Goal: Task Accomplishment & Management: Manage account settings

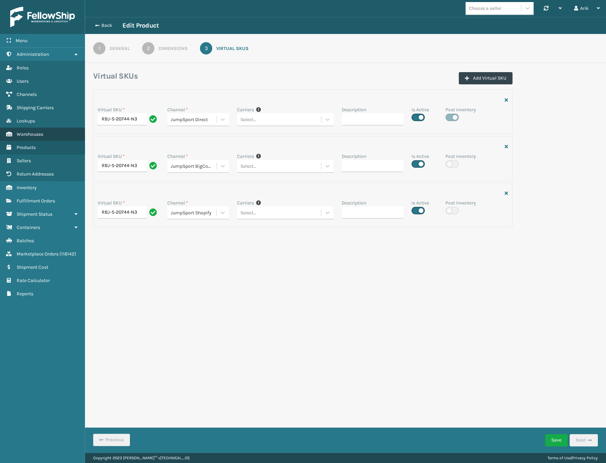
click at [27, 136] on span "Warehouses" at bounding box center [30, 134] width 27 height 6
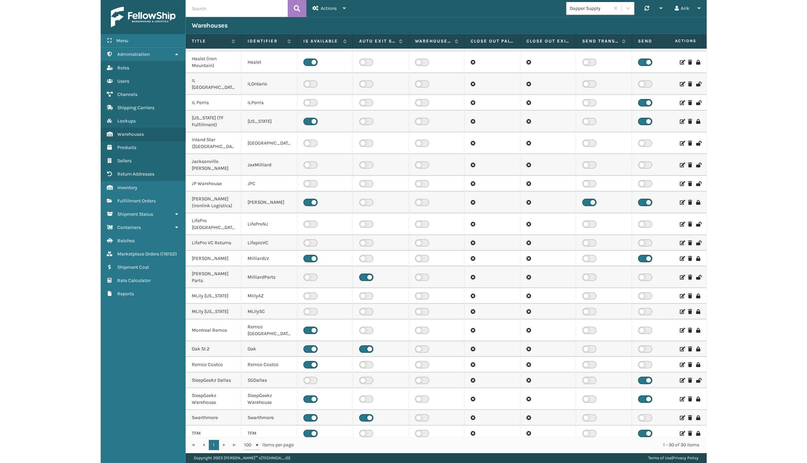
scroll to position [141, 0]
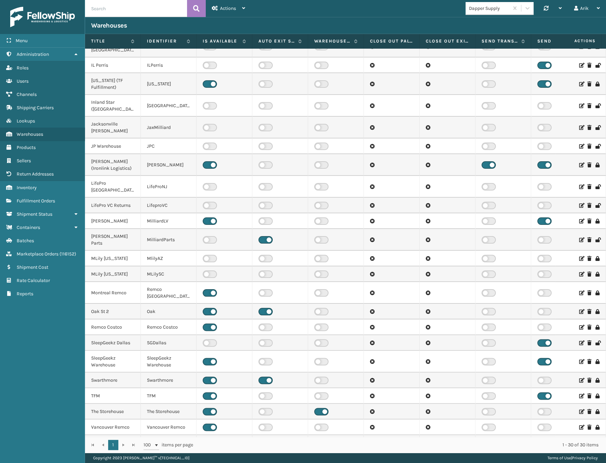
click at [580, 394] on icon at bounding box center [582, 396] width 4 height 5
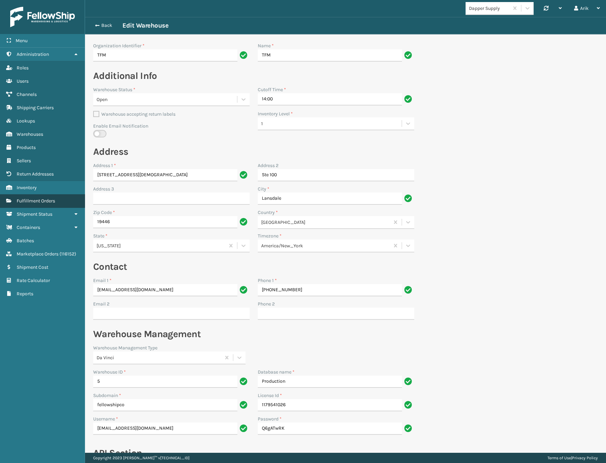
click at [34, 198] on span "Fulfillment Orders" at bounding box center [36, 201] width 38 height 6
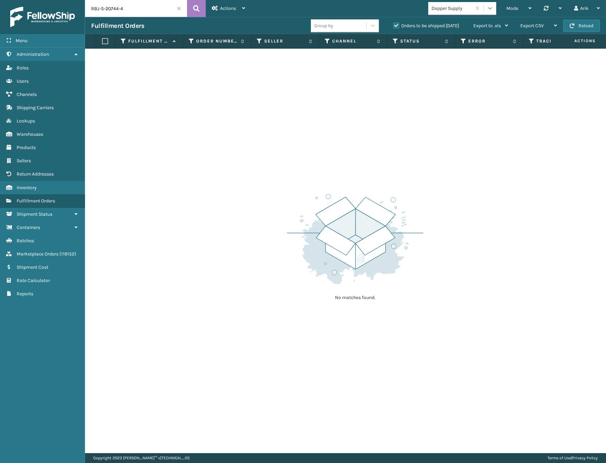
click at [491, 8] on icon at bounding box center [490, 8] width 7 height 7
click at [178, 7] on span at bounding box center [179, 8] width 4 height 4
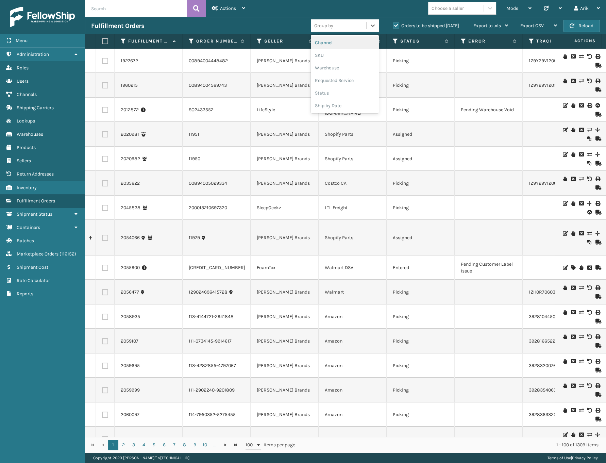
click at [337, 21] on div "Group by" at bounding box center [338, 25] width 55 height 11
click at [397, 27] on label "Orders to be shipped [DATE]" at bounding box center [426, 26] width 66 height 6
click at [394, 26] on input "Orders to be shipped [DATE]" at bounding box center [393, 24] width 0 height 4
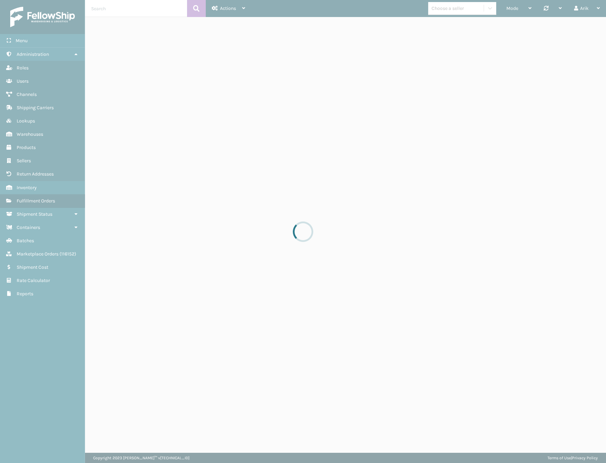
click at [0, 58] on div at bounding box center [303, 231] width 606 height 463
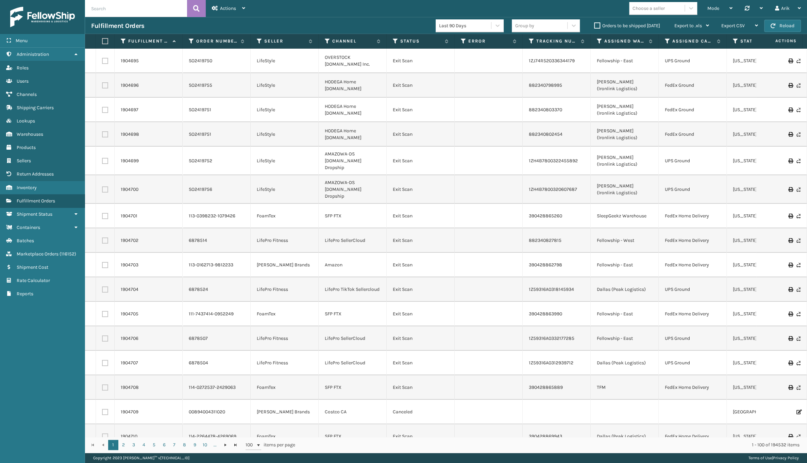
click at [86, 77] on td at bounding box center [90, 85] width 11 height 25
click at [393, 40] on icon at bounding box center [395, 41] width 5 height 6
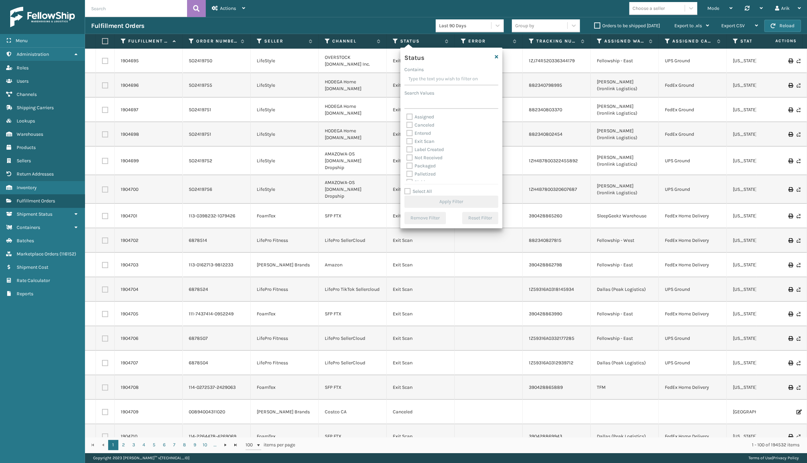
click at [407, 167] on label "Packaged" at bounding box center [421, 166] width 29 height 6
click at [407, 166] on input "Packaged" at bounding box center [407, 164] width 0 height 4
checkbox input "true"
click at [408, 150] on label "Label Created" at bounding box center [425, 150] width 37 height 6
click at [407, 150] on input "Label Created" at bounding box center [407, 148] width 0 height 4
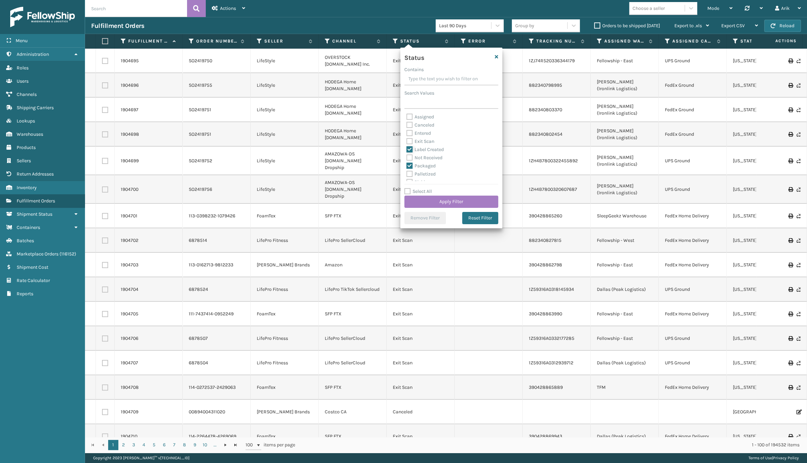
checkbox input "true"
click at [409, 143] on label "Palletized" at bounding box center [421, 144] width 29 height 6
click at [407, 143] on input "Palletized" at bounding box center [407, 142] width 0 height 4
checkbox input "true"
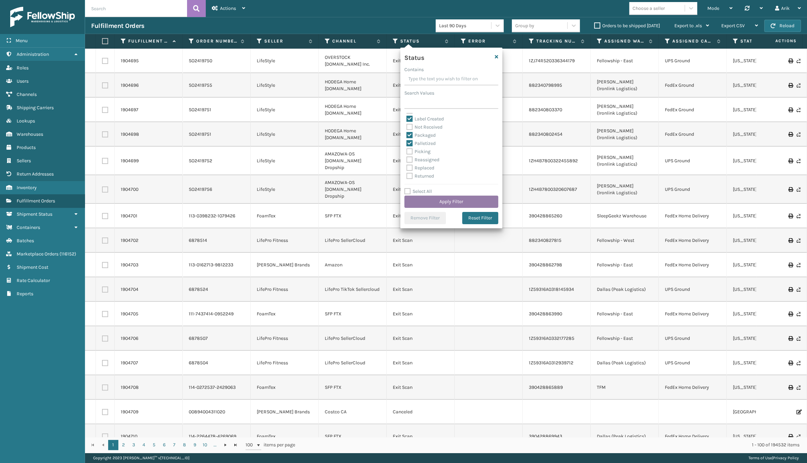
click at [441, 199] on button "Apply Filter" at bounding box center [452, 202] width 94 height 12
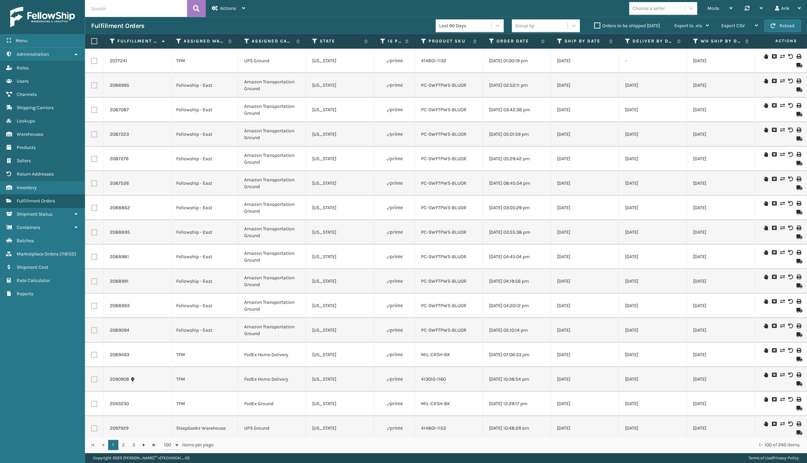
scroll to position [0, 0]
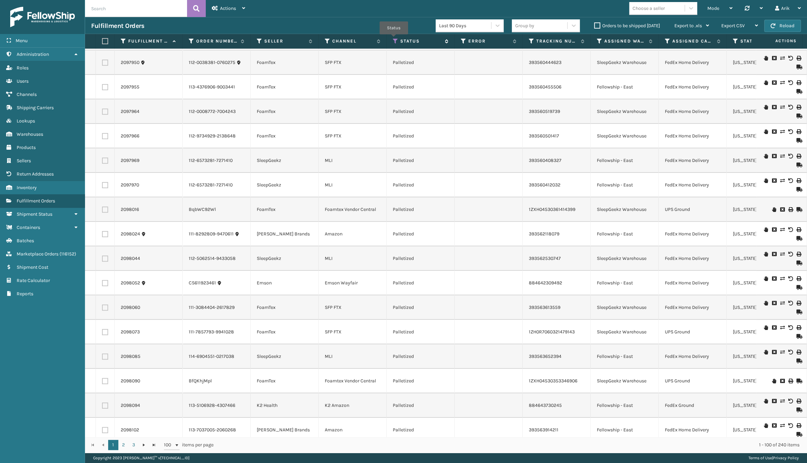
click at [394, 39] on icon at bounding box center [395, 41] width 5 height 6
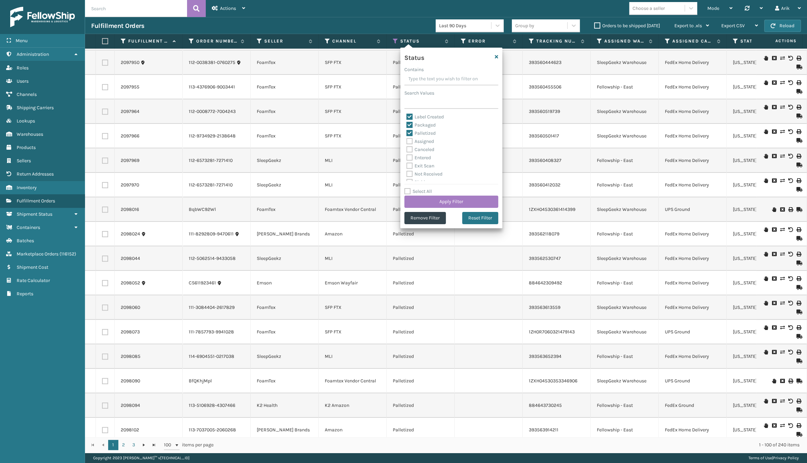
click at [409, 124] on label "Packaged" at bounding box center [421, 125] width 29 height 6
click at [407, 124] on input "Packaged" at bounding box center [407, 123] width 0 height 4
checkbox input "false"
click at [408, 130] on label "Palletized" at bounding box center [421, 133] width 29 height 6
click at [407, 130] on input "Palletized" at bounding box center [407, 131] width 0 height 4
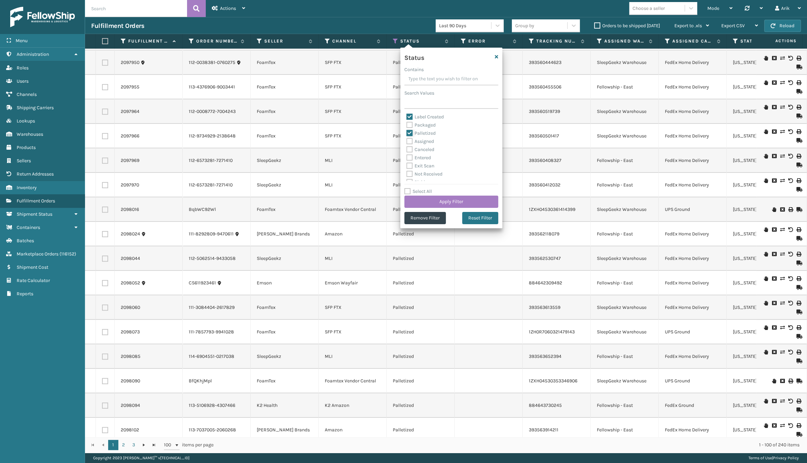
checkbox input "false"
click at [421, 201] on button "Apply Filter" at bounding box center [452, 202] width 94 height 12
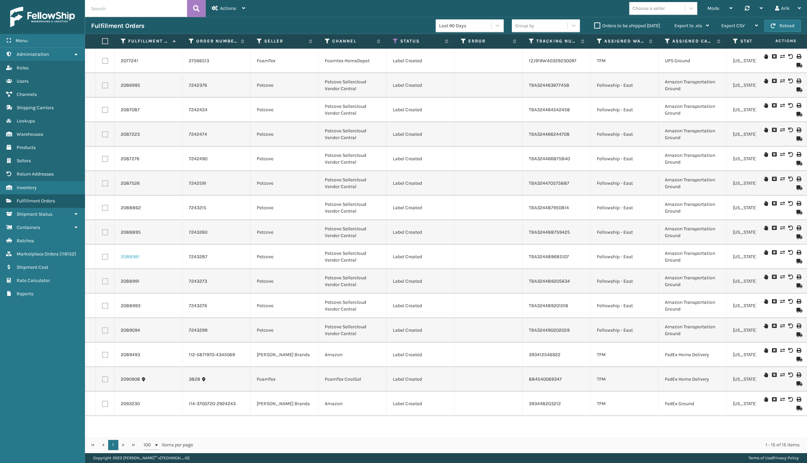
click at [128, 257] on link "2088981" at bounding box center [130, 257] width 19 height 7
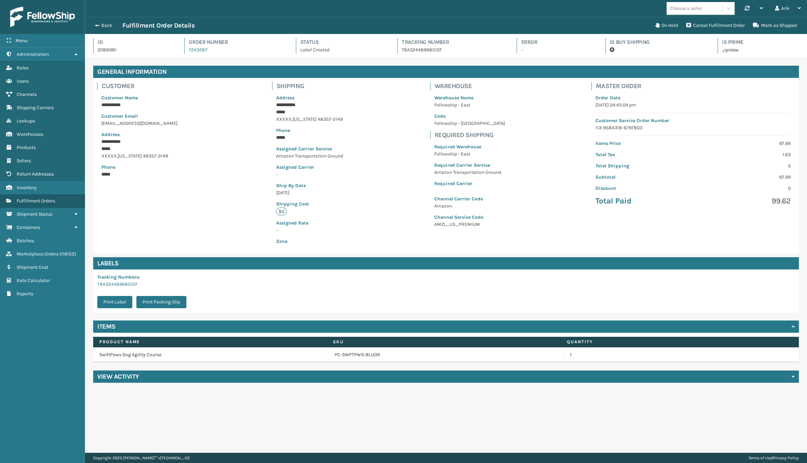
click at [146, 382] on div "View Activity" at bounding box center [446, 377] width 706 height 12
click at [98, 24] on span "button" at bounding box center [96, 25] width 4 height 5
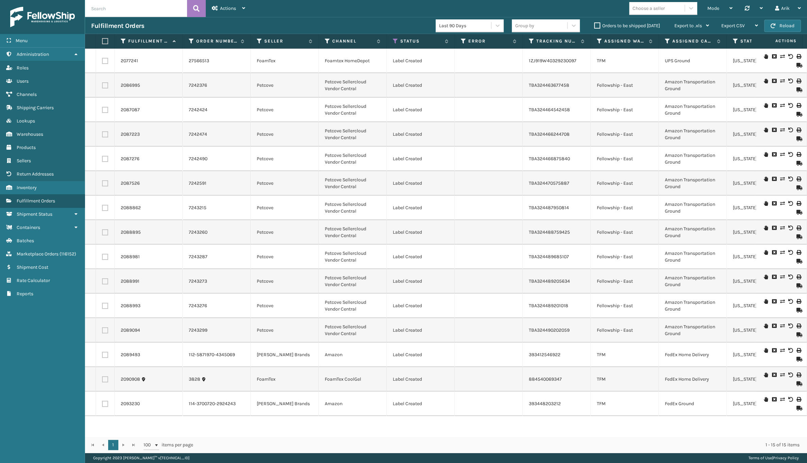
click at [104, 40] on label at bounding box center [104, 41] width 4 height 6
click at [102, 40] on input "checkbox" at bounding box center [102, 41] width 0 height 4
checkbox input "true"
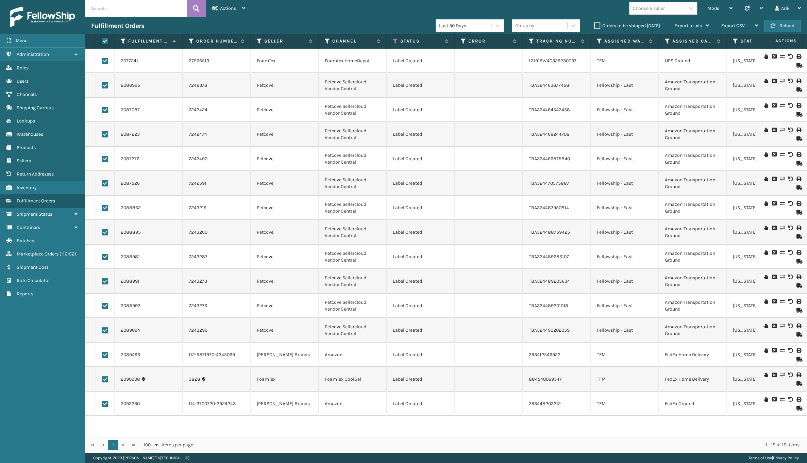
checkbox input "true"
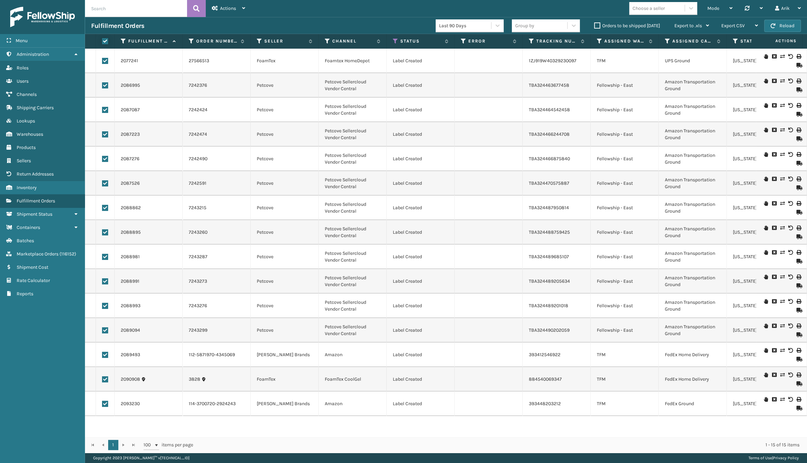
checkbox input "true"
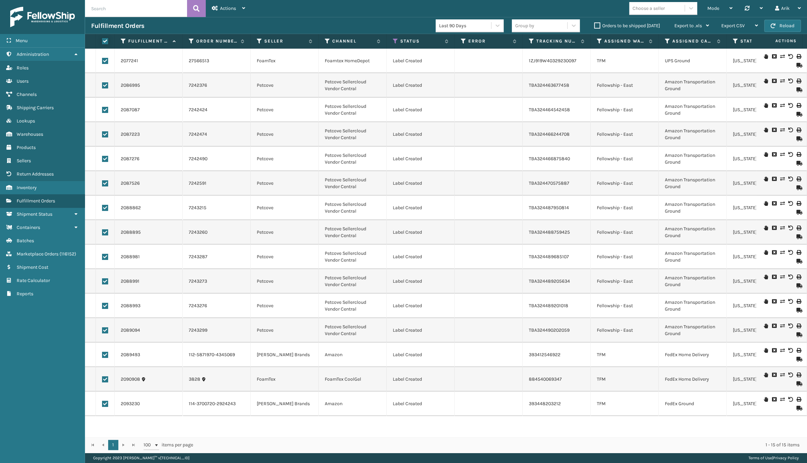
checkbox input "true"
click at [562, 22] on div "Bulk Actions" at bounding box center [562, 25] width 40 height 17
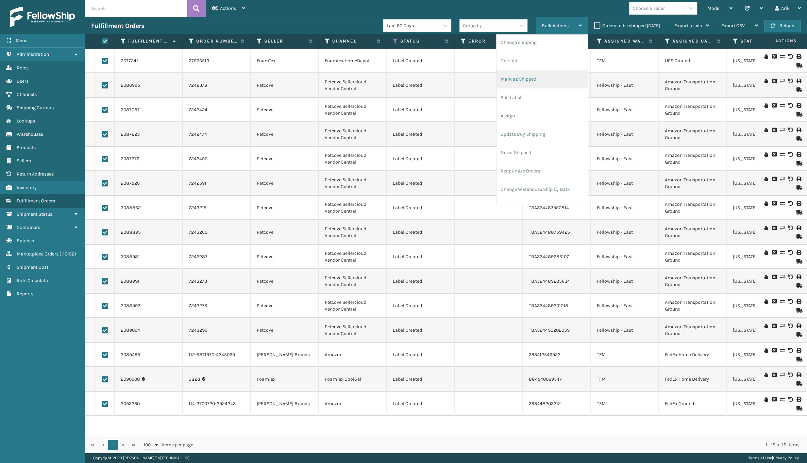
click at [521, 80] on li "Mark as Shipped" at bounding box center [542, 79] width 91 height 18
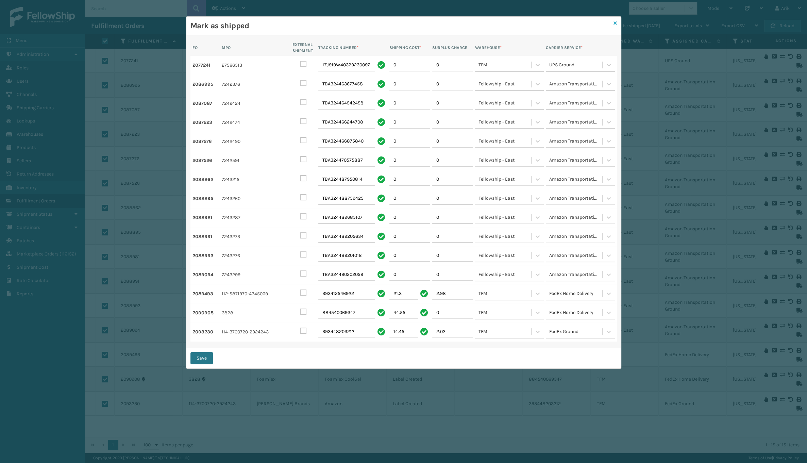
click at [606, 21] on icon at bounding box center [615, 23] width 3 height 5
checkbox input "false"
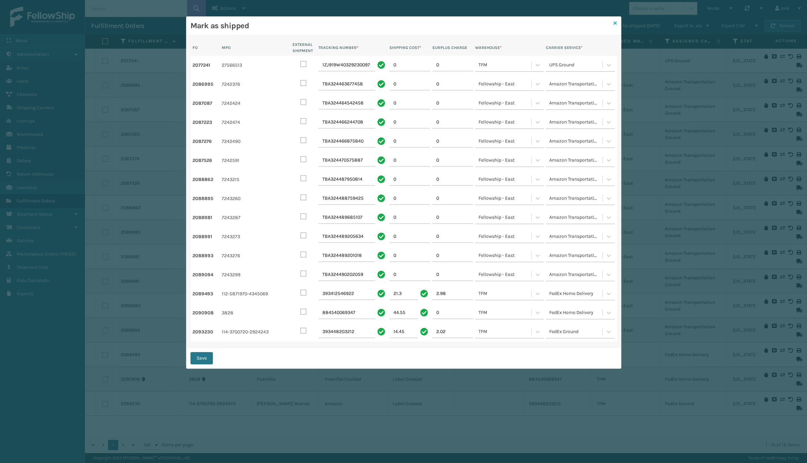
checkbox input "false"
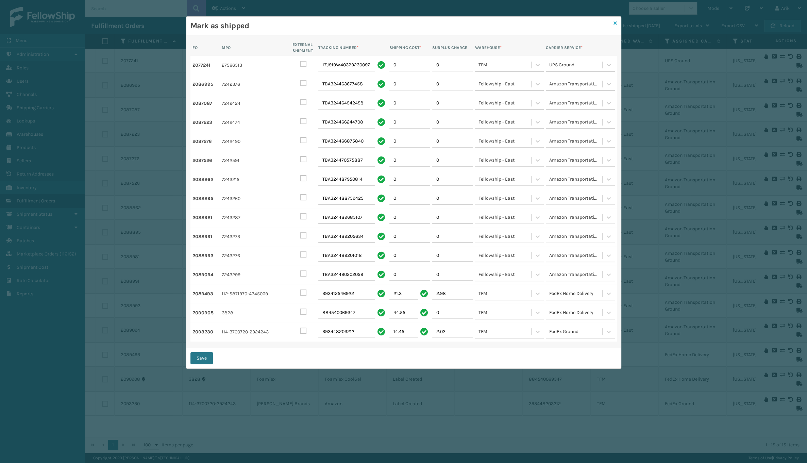
checkbox input "false"
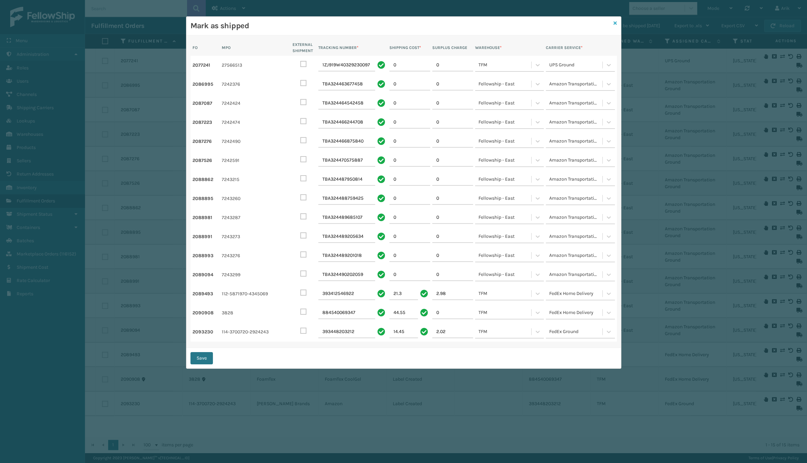
checkbox input "false"
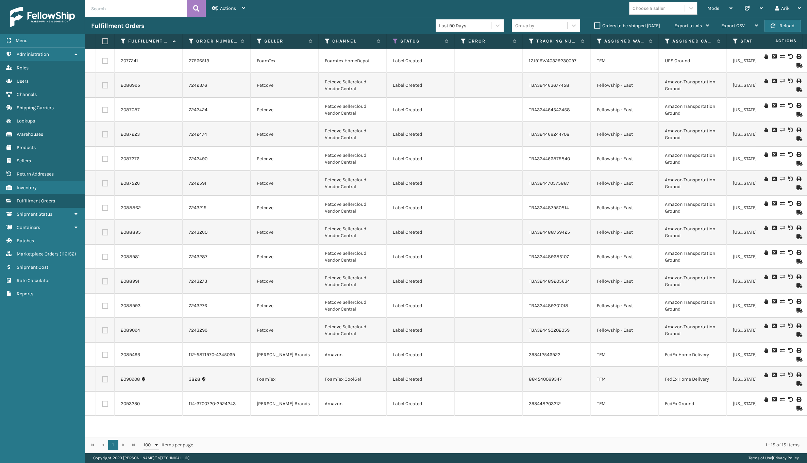
click at [102, 405] on label at bounding box center [105, 404] width 6 height 6
click at [102, 405] on input "checkbox" at bounding box center [102, 403] width 0 height 4
checkbox input "true"
click at [104, 379] on label at bounding box center [105, 379] width 6 height 6
click at [102, 379] on input "checkbox" at bounding box center [102, 378] width 0 height 4
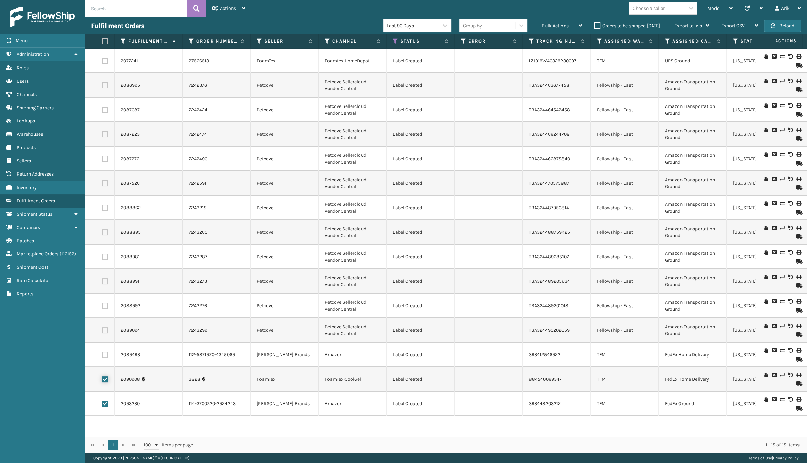
checkbox input "true"
click at [107, 357] on label at bounding box center [105, 355] width 6 height 6
click at [102, 356] on input "checkbox" at bounding box center [102, 354] width 0 height 4
checkbox input "true"
click at [105, 59] on label at bounding box center [105, 61] width 6 height 6
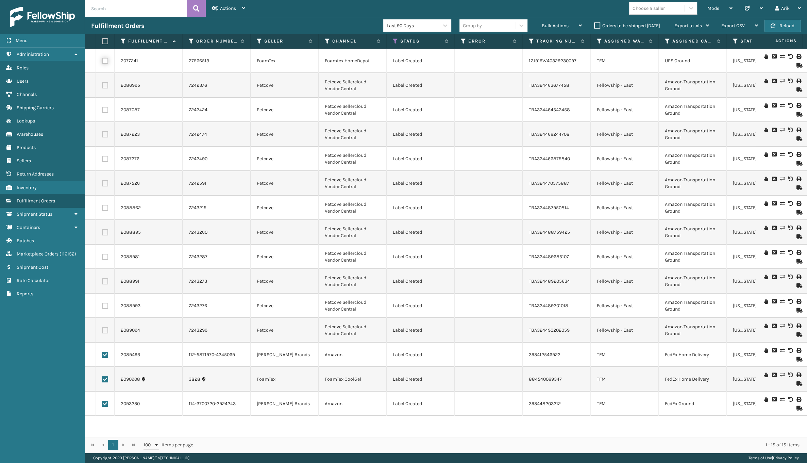
click at [102, 59] on input "checkbox" at bounding box center [102, 60] width 0 height 4
click at [564, 28] on span "Bulk Actions" at bounding box center [555, 26] width 27 height 6
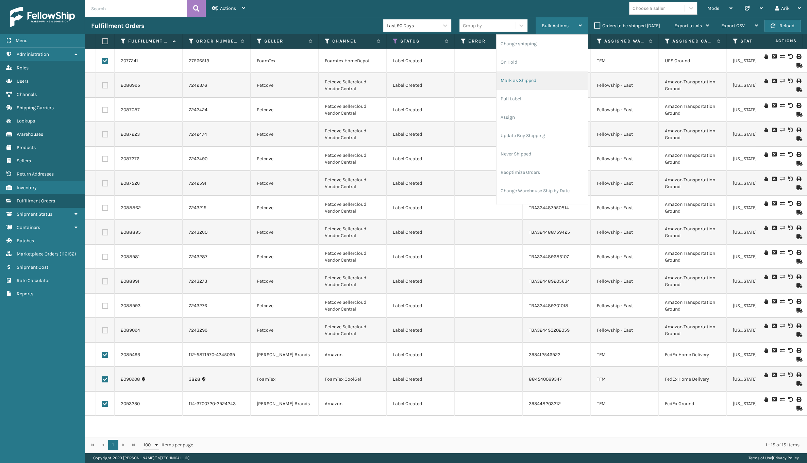
click at [528, 83] on li "Mark as Shipped" at bounding box center [542, 80] width 91 height 18
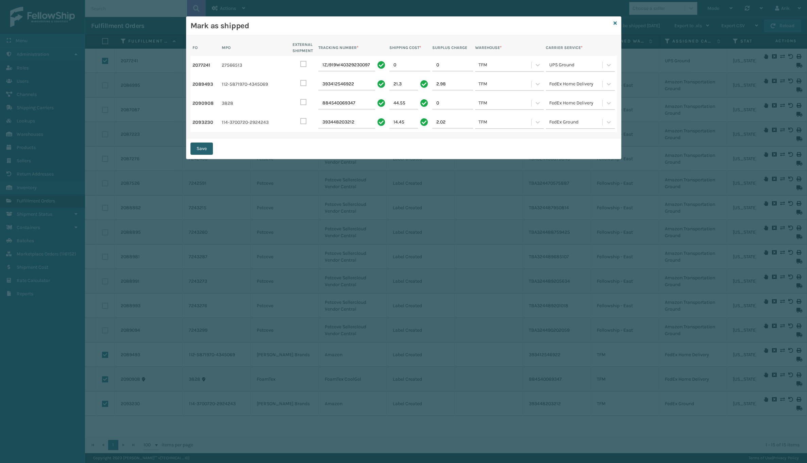
click at [204, 146] on button "Save" at bounding box center [202, 149] width 22 height 12
checkbox input "false"
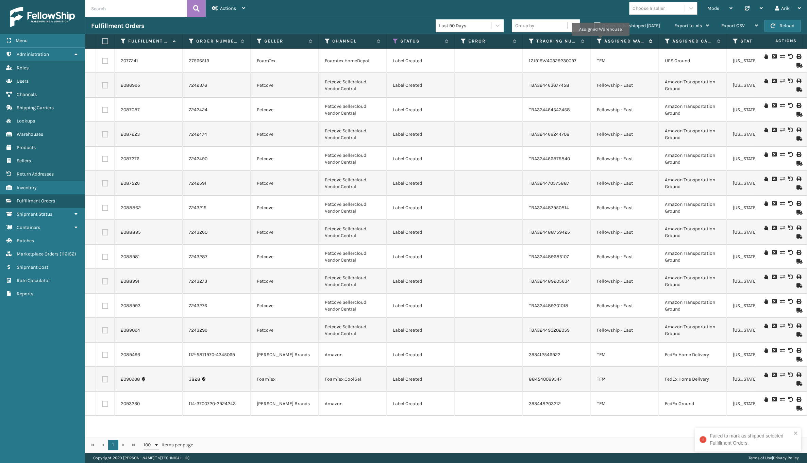
click at [601, 40] on icon at bounding box center [599, 41] width 5 height 6
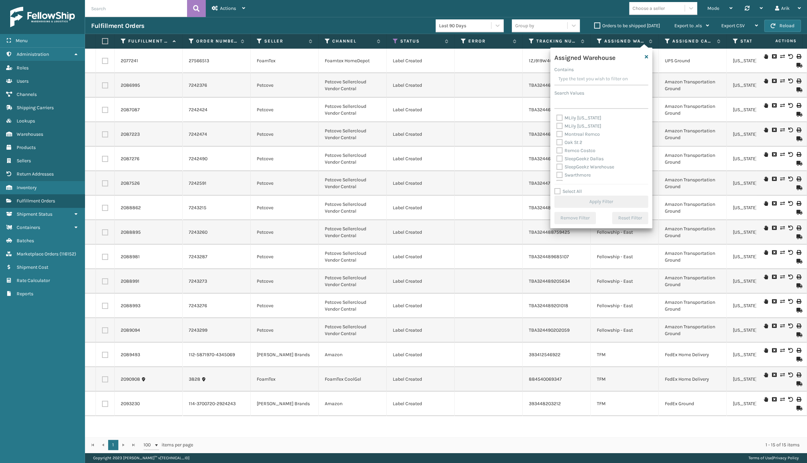
scroll to position [154, 0]
click at [559, 175] on label "TFM" at bounding box center [565, 175] width 17 height 6
click at [557, 175] on input "TFM" at bounding box center [557, 173] width 0 height 4
checkbox input "true"
click at [572, 201] on button "Apply Filter" at bounding box center [602, 202] width 94 height 12
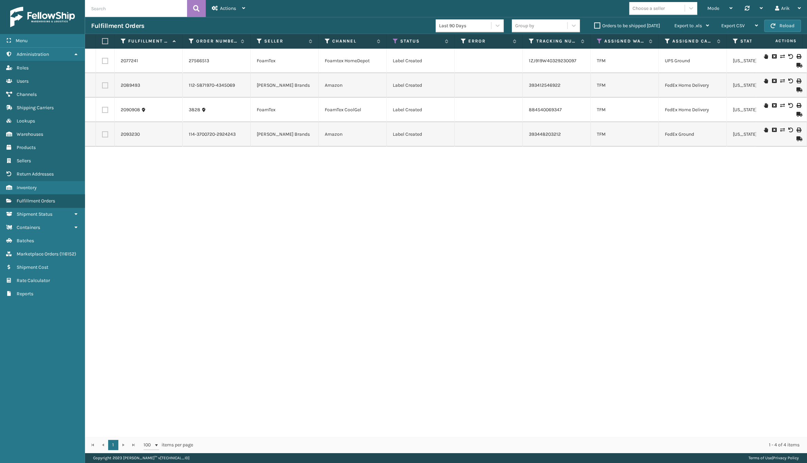
click at [102, 39] on label at bounding box center [104, 41] width 4 height 6
click at [102, 39] on input "checkbox" at bounding box center [102, 41] width 0 height 4
checkbox input "true"
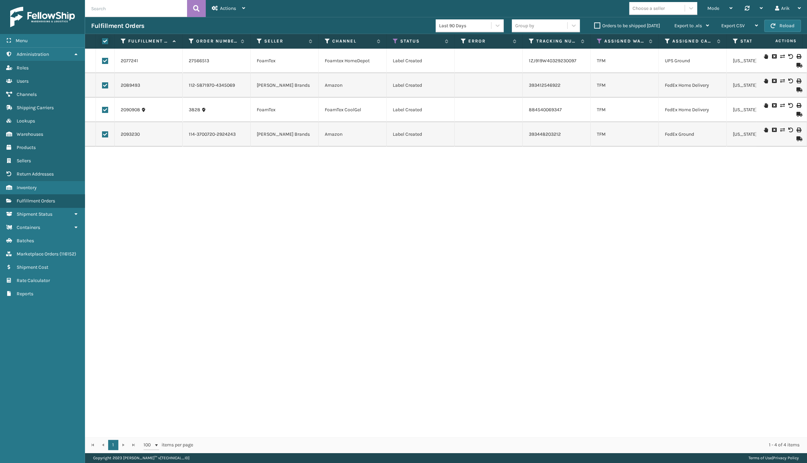
checkbox input "true"
click at [554, 25] on span "Bulk Actions" at bounding box center [555, 26] width 27 height 6
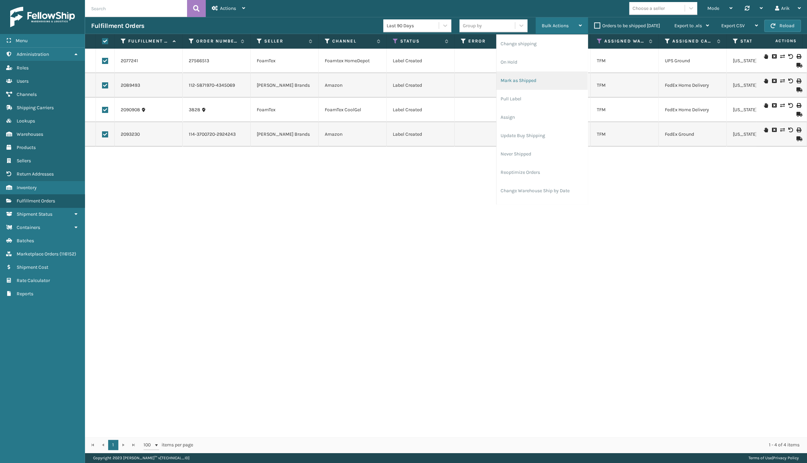
click at [526, 79] on li "Mark as Shipped" at bounding box center [542, 80] width 91 height 18
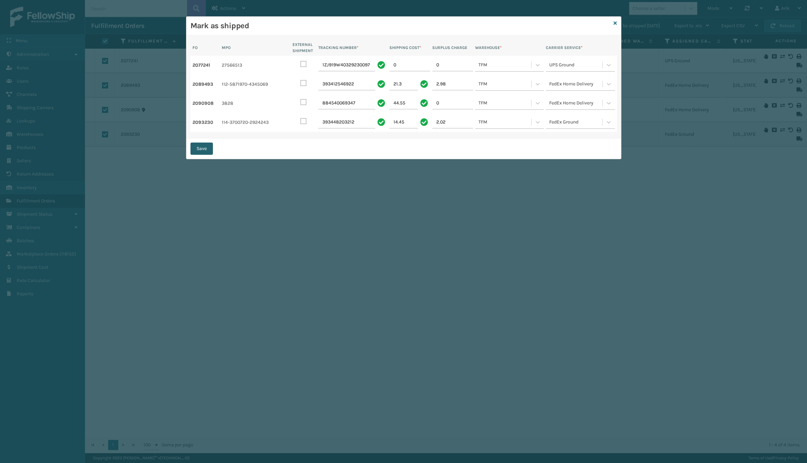
click at [197, 144] on button "Save" at bounding box center [202, 149] width 22 height 12
checkbox input "false"
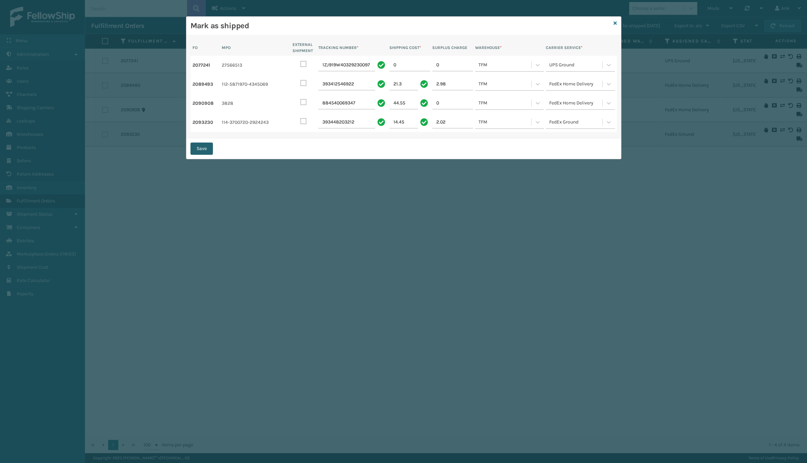
checkbox input "false"
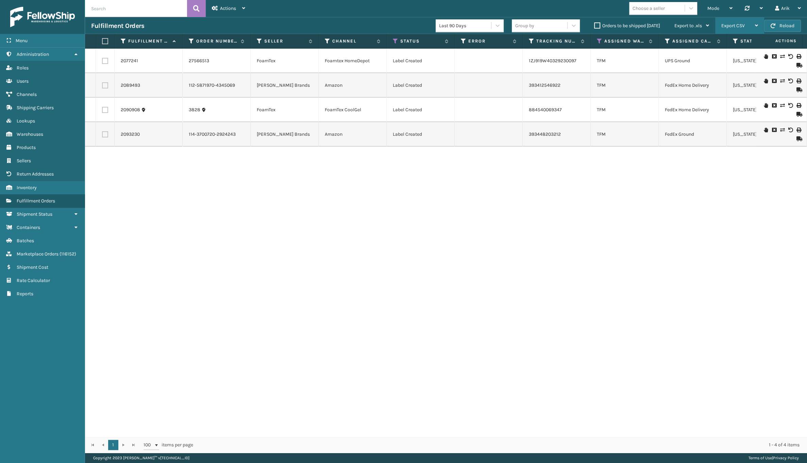
click at [606, 24] on span "Export CSV" at bounding box center [733, 26] width 23 height 6
click at [606, 61] on li "Export All Pages" at bounding box center [718, 62] width 91 height 18
click at [394, 41] on icon at bounding box center [395, 41] width 5 height 6
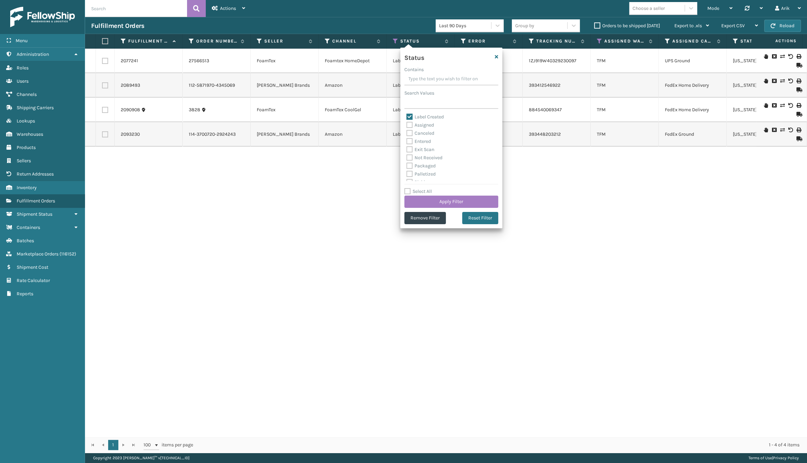
scroll to position [31, 0]
click at [407, 142] on label "Palletized" at bounding box center [421, 144] width 29 height 6
click at [407, 142] on input "Palletized" at bounding box center [407, 142] width 0 height 4
checkbox input "true"
click at [410, 135] on label "Packaged" at bounding box center [421, 135] width 29 height 6
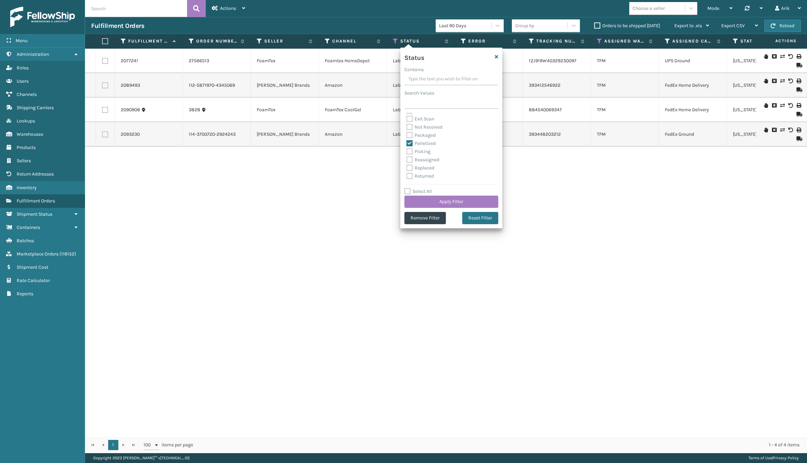
click at [407, 135] on input "Packaged" at bounding box center [407, 133] width 0 height 4
checkbox input "true"
click at [428, 201] on button "Apply Filter" at bounding box center [452, 202] width 94 height 12
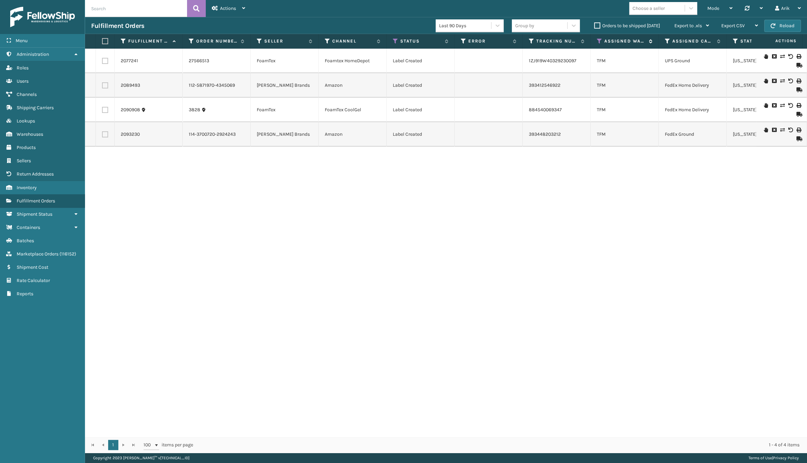
click at [598, 40] on icon at bounding box center [599, 41] width 5 height 6
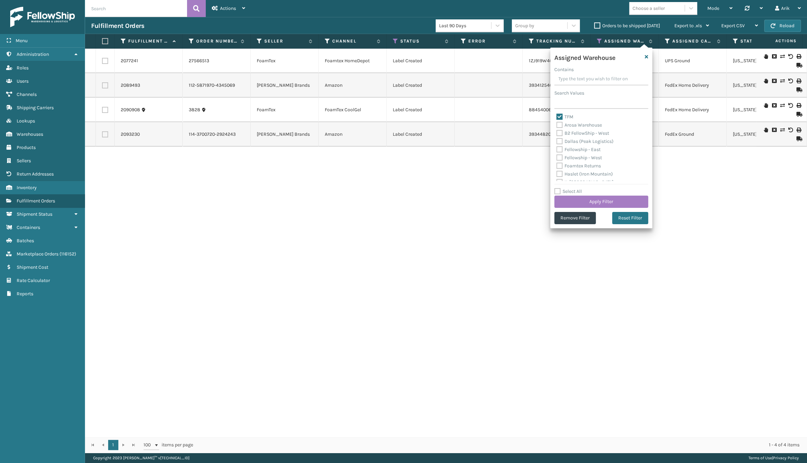
click at [560, 190] on label "Select All" at bounding box center [569, 192] width 28 height 6
click at [560, 188] on input "Select All" at bounding box center [606, 187] width 102 height 1
checkbox input "true"
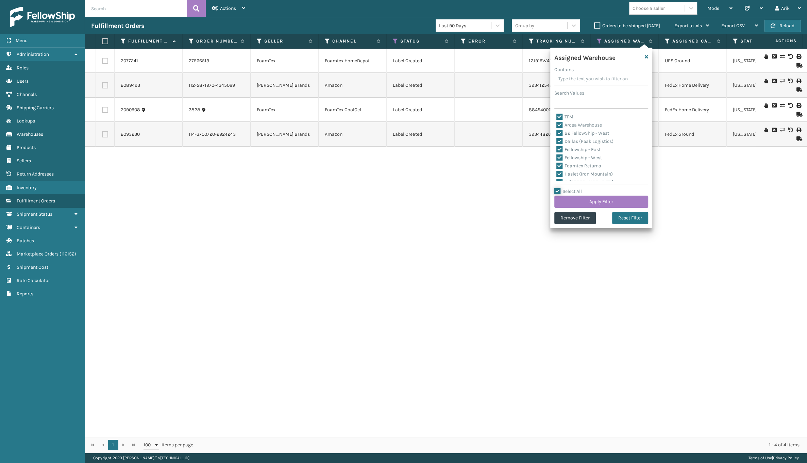
checkbox input "true"
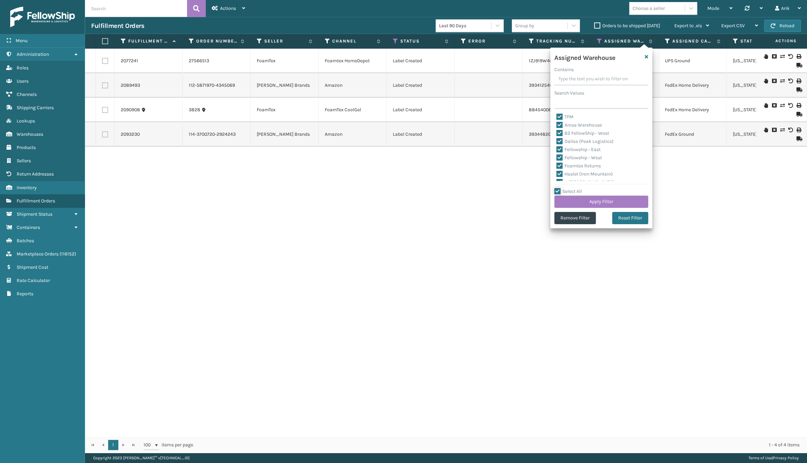
checkbox input "true"
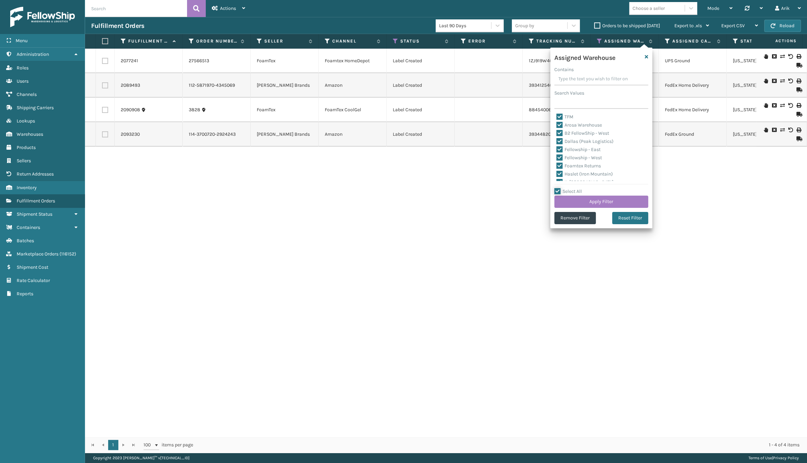
checkbox input "true"
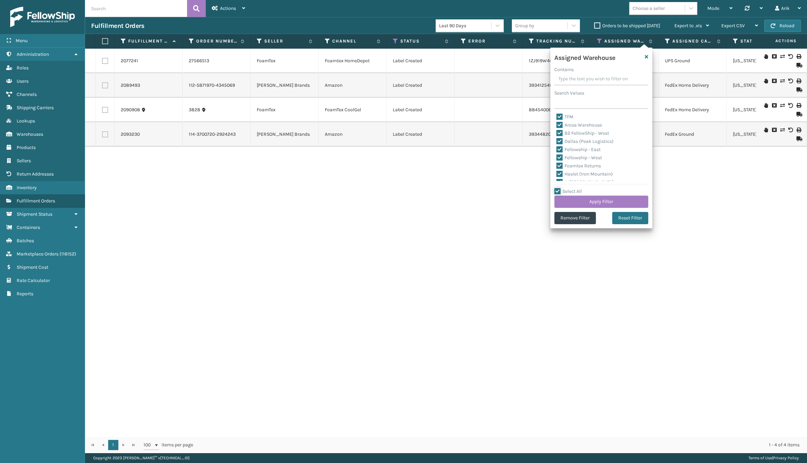
checkbox input "true"
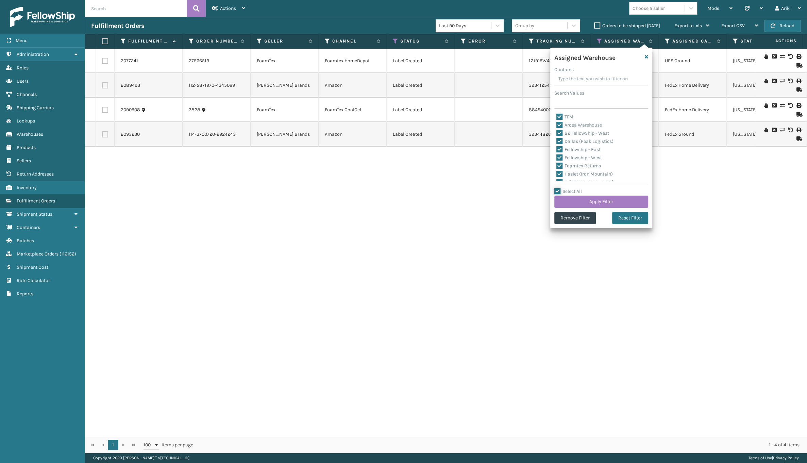
checkbox input "true"
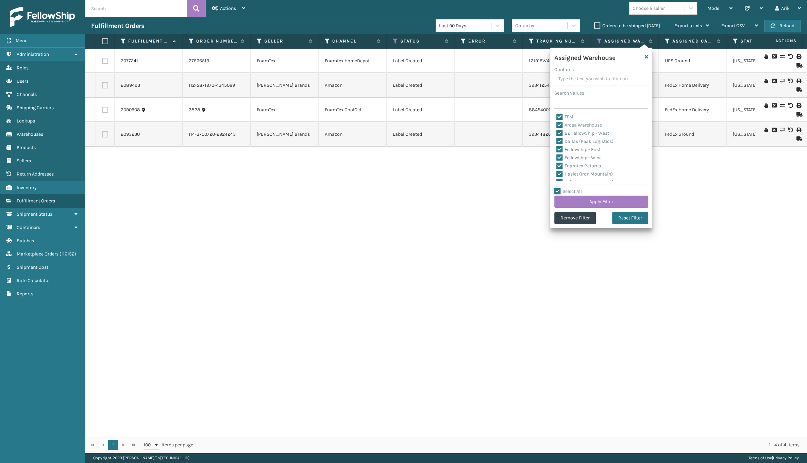
checkbox input "true"
click at [559, 116] on label "TFM" at bounding box center [565, 117] width 17 height 6
click at [557, 116] on input "TFM" at bounding box center [557, 115] width 0 height 4
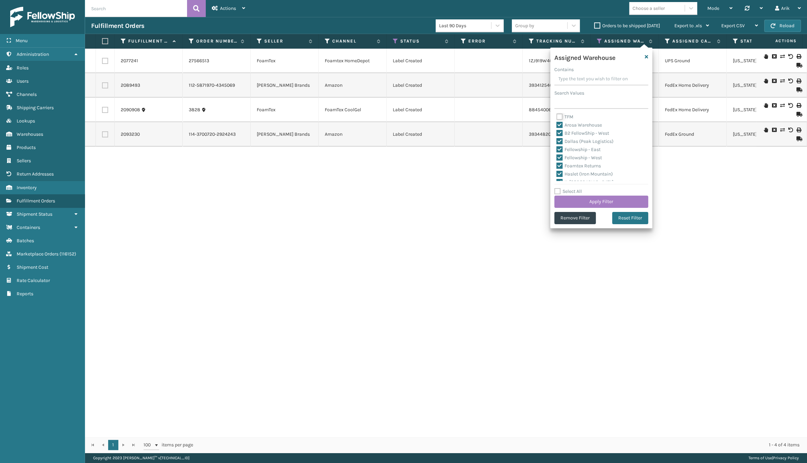
checkbox input "false"
click at [578, 201] on button "Apply Filter" at bounding box center [602, 202] width 94 height 12
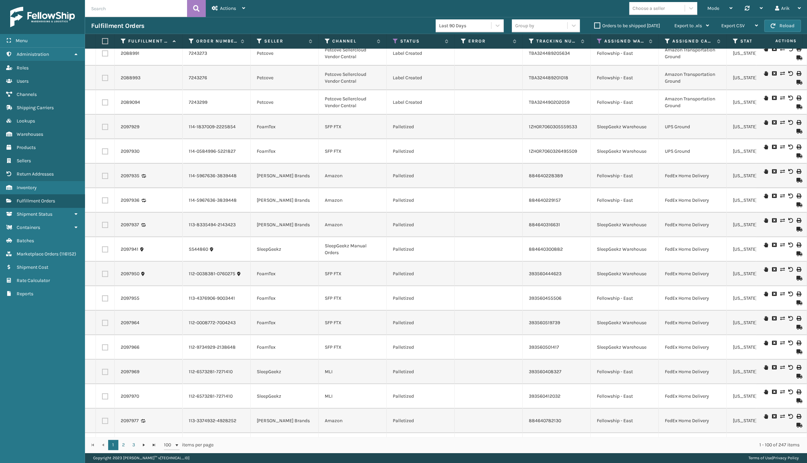
scroll to position [247, 0]
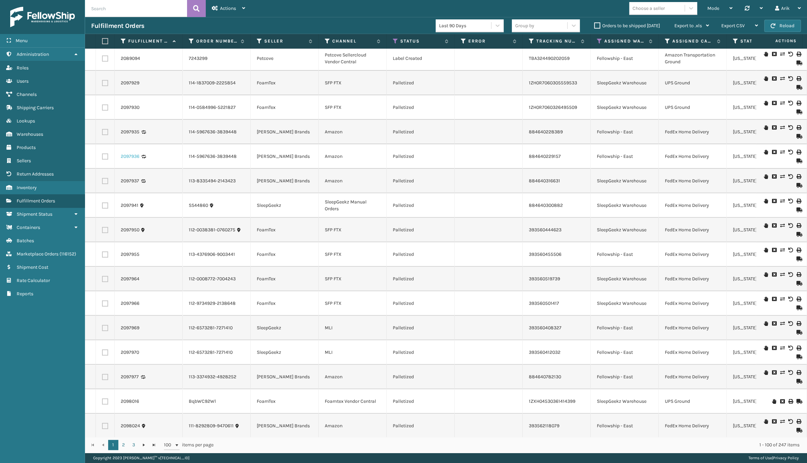
click at [131, 156] on link "2097936" at bounding box center [130, 156] width 19 height 7
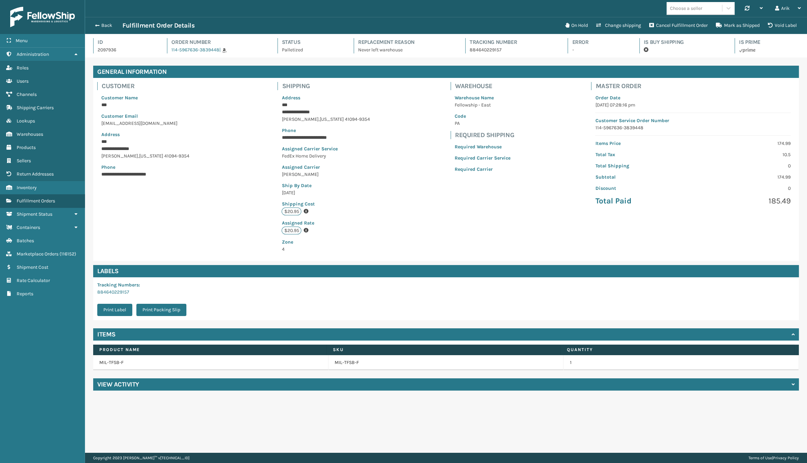
scroll to position [16, 722]
click at [136, 382] on h4 "View Activity" at bounding box center [118, 384] width 42 height 8
click at [99, 24] on button "Back" at bounding box center [106, 25] width 31 height 6
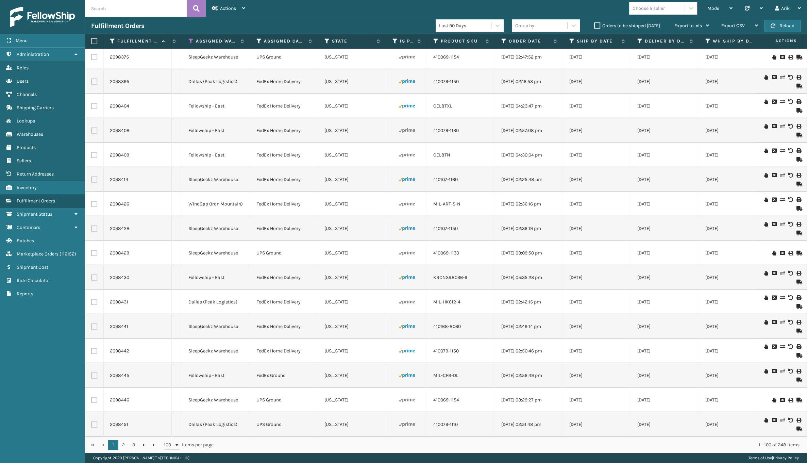
scroll to position [2066, 386]
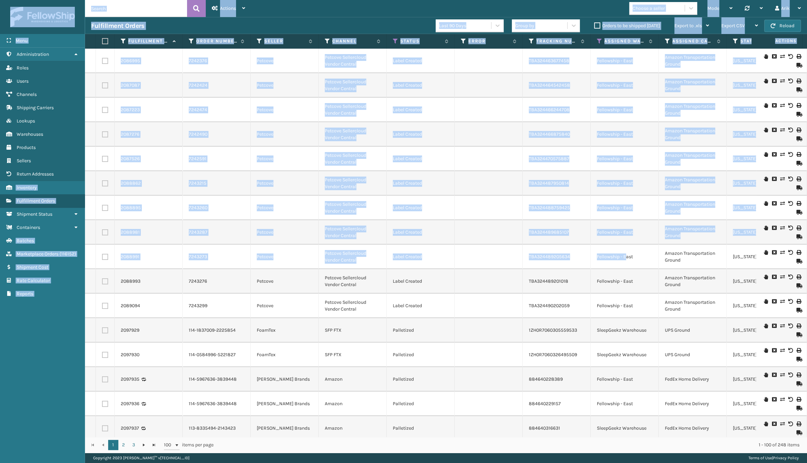
drag, startPoint x: 265, startPoint y: 250, endPoint x: -35, endPoint y: 261, distance: 300.3
click at [0, 261] on html "Menu Administration Roles Users Channels Shipping Carriers Lookups Warehouses P…" at bounding box center [403, 231] width 807 height 463
click at [448, 209] on td "Label Created" at bounding box center [421, 208] width 68 height 25
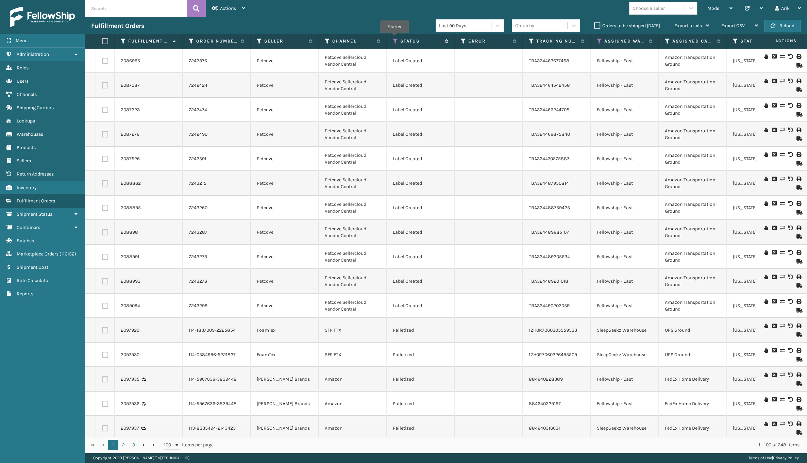
click at [395, 38] on icon at bounding box center [395, 41] width 5 height 6
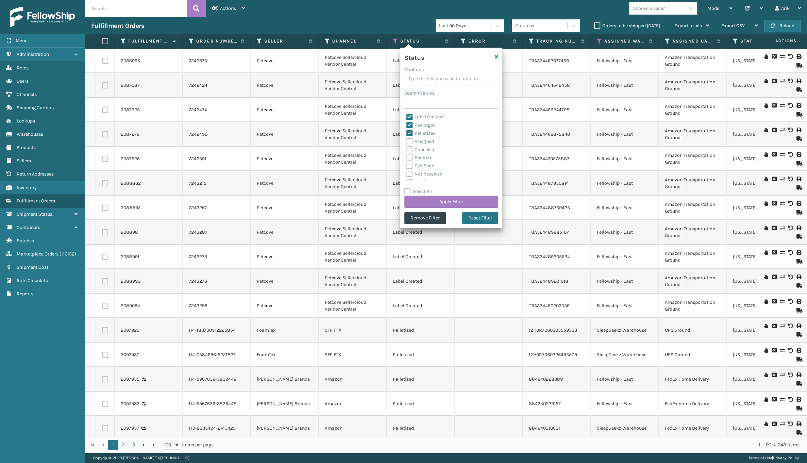
click at [407, 124] on label "Packaged" at bounding box center [421, 125] width 29 height 6
click at [407, 124] on input "Packaged" at bounding box center [407, 123] width 0 height 4
checkbox input "false"
click at [409, 130] on label "Palletized" at bounding box center [421, 133] width 29 height 6
click at [407, 130] on input "Palletized" at bounding box center [407, 131] width 0 height 4
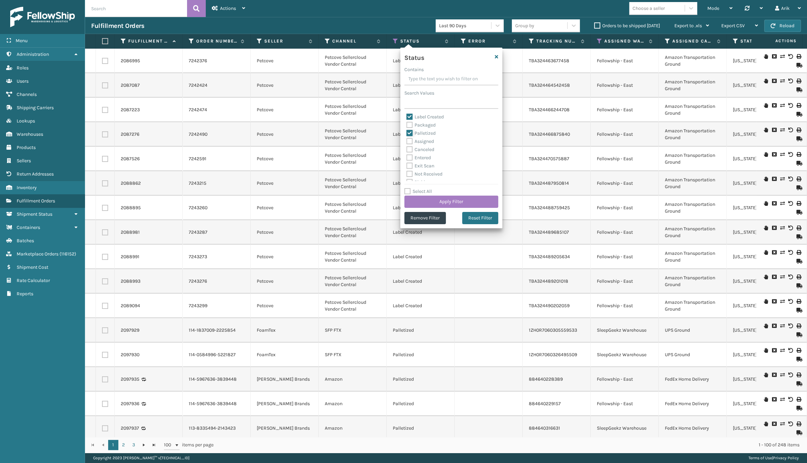
checkbox input "false"
click at [431, 201] on button "Apply Filter" at bounding box center [452, 202] width 94 height 12
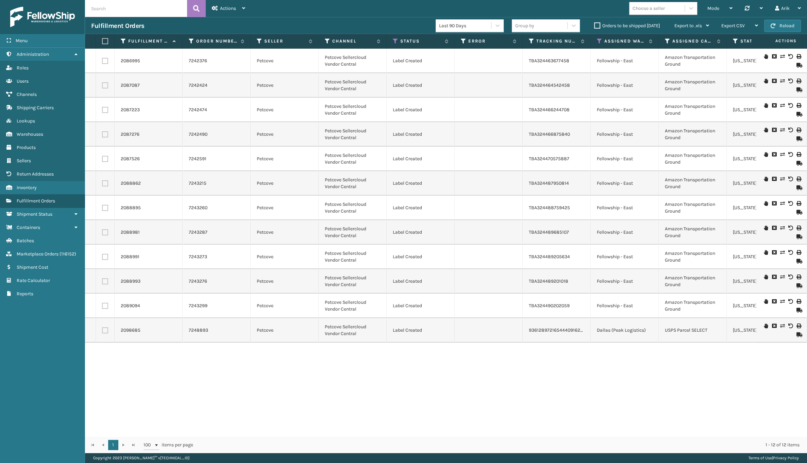
click at [589, 0] on div "Mode Regular Mode Picking Mode Labeling Mode Palletizing Mode Exit Scan Mode Ch…" at bounding box center [529, 8] width 556 height 17
click at [606, 25] on span "Export CSV" at bounding box center [733, 26] width 23 height 6
click at [606, 61] on li "Export All Pages" at bounding box center [718, 62] width 91 height 18
click at [34, 79] on link "Users" at bounding box center [42, 81] width 85 height 13
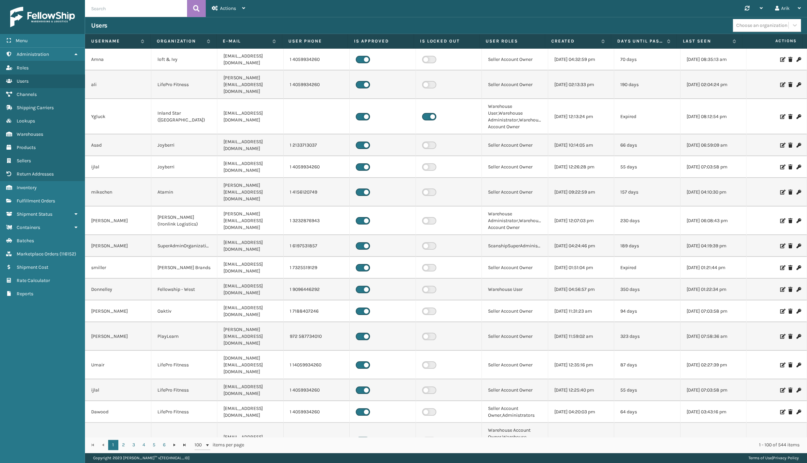
click at [606, 25] on div "Choose an organization" at bounding box center [762, 25] width 51 height 7
click at [606, 130] on div "SBYL [GEOGRAPHIC_DATA]" at bounding box center [767, 136] width 68 height 13
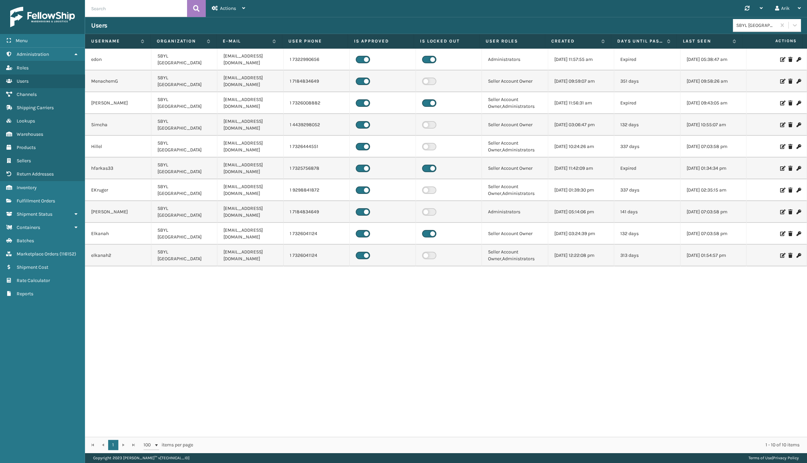
click at [437, 43] on label "Is Locked Out" at bounding box center [446, 41] width 53 height 6
click at [233, 75] on td "[EMAIL_ADDRESS][DOMAIN_NAME]" at bounding box center [250, 81] width 66 height 22
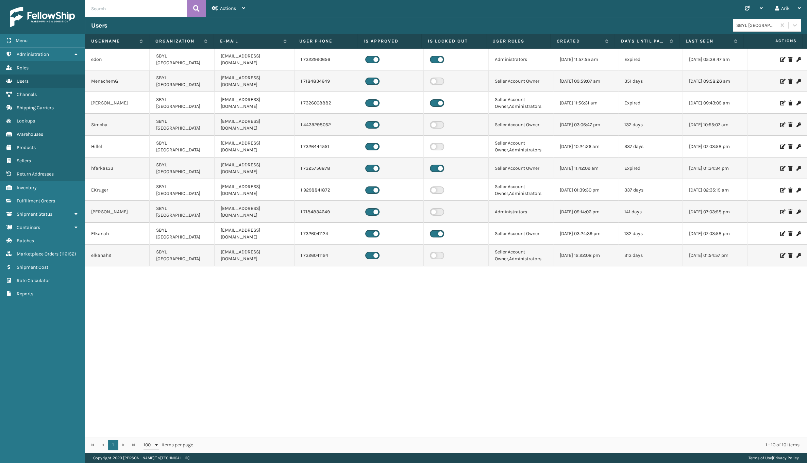
drag, startPoint x: 280, startPoint y: 39, endPoint x: 291, endPoint y: 39, distance: 10.9
click at [291, 39] on span at bounding box center [292, 105] width 2 height 143
click at [244, 82] on td "[EMAIL_ADDRESS][DOMAIN_NAME]" at bounding box center [254, 81] width 79 height 22
